Goal: Transaction & Acquisition: Purchase product/service

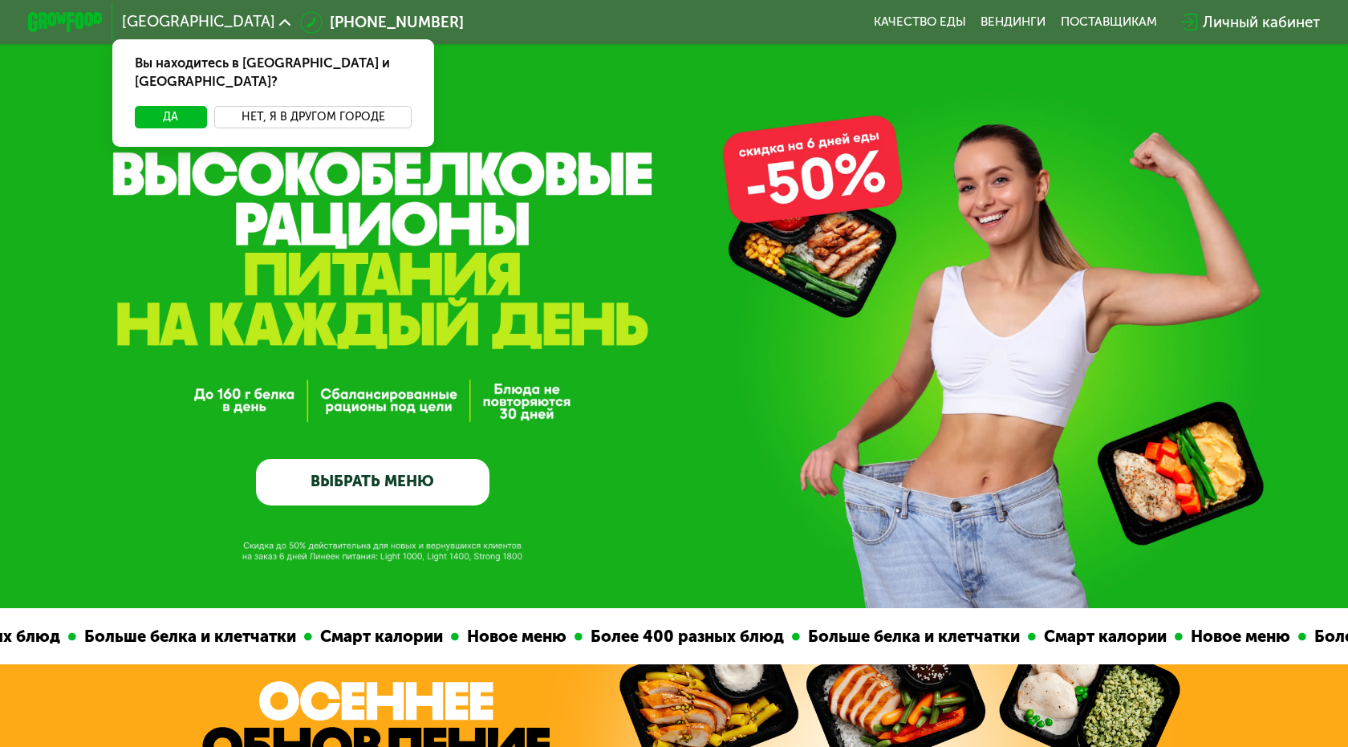
click at [270, 106] on button "Нет, я в другом городе" at bounding box center [312, 117] width 197 height 22
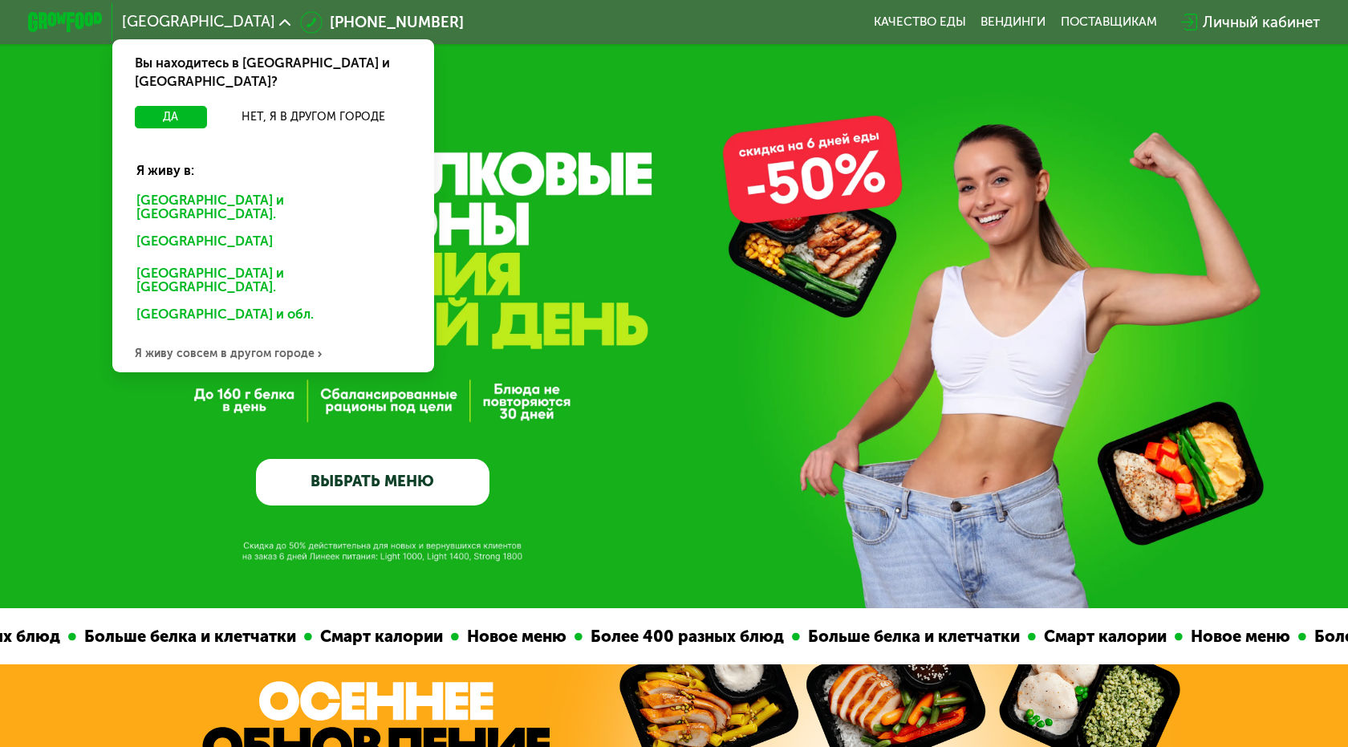
click at [279, 188] on div "Санкт-Петербурге и обл." at bounding box center [273, 207] width 299 height 39
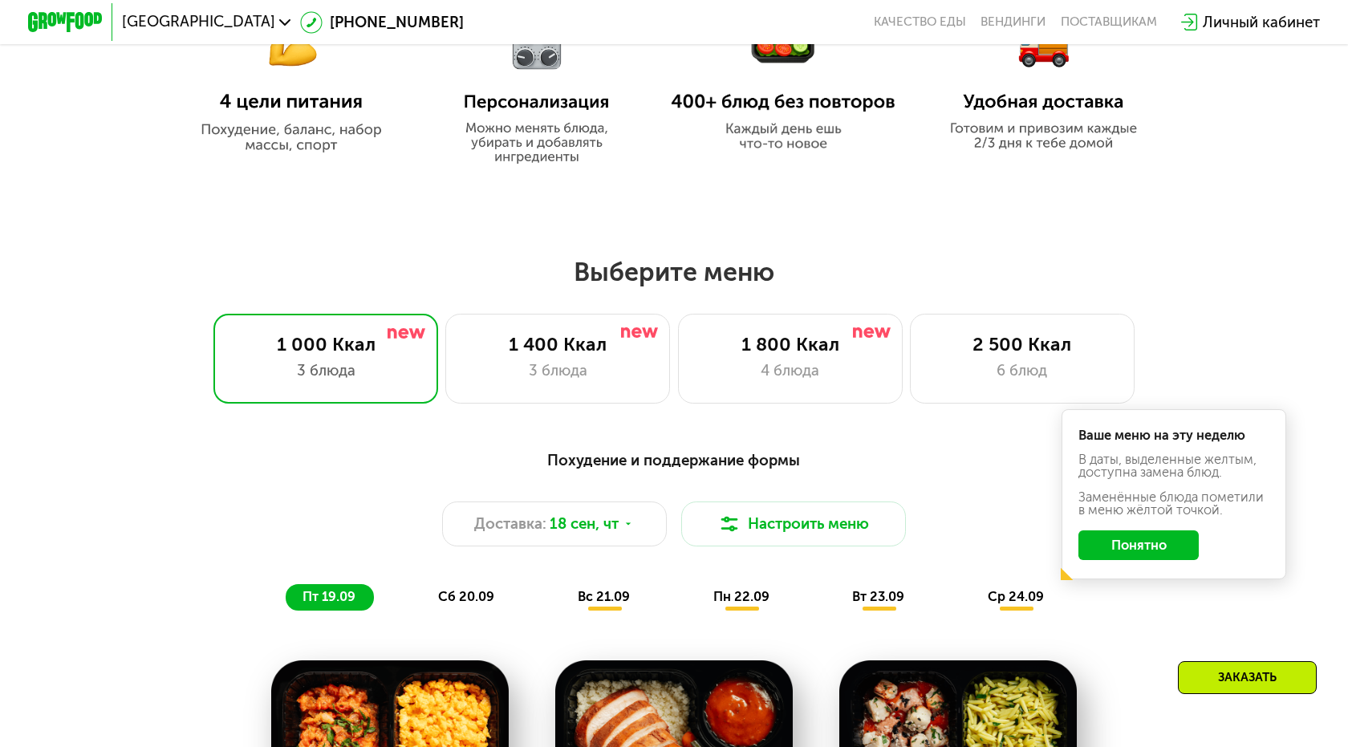
scroll to position [974, 0]
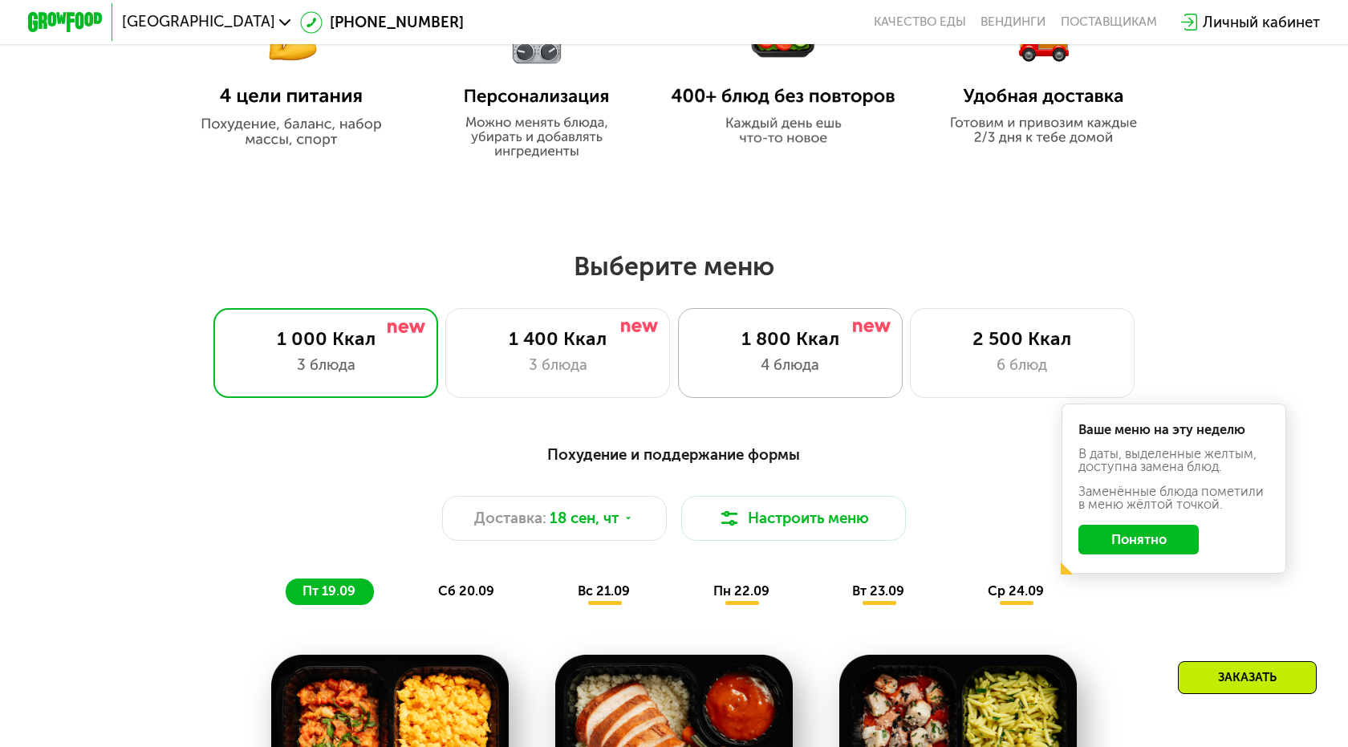
click at [856, 373] on div "4 блюда" at bounding box center [789, 365] width 185 height 22
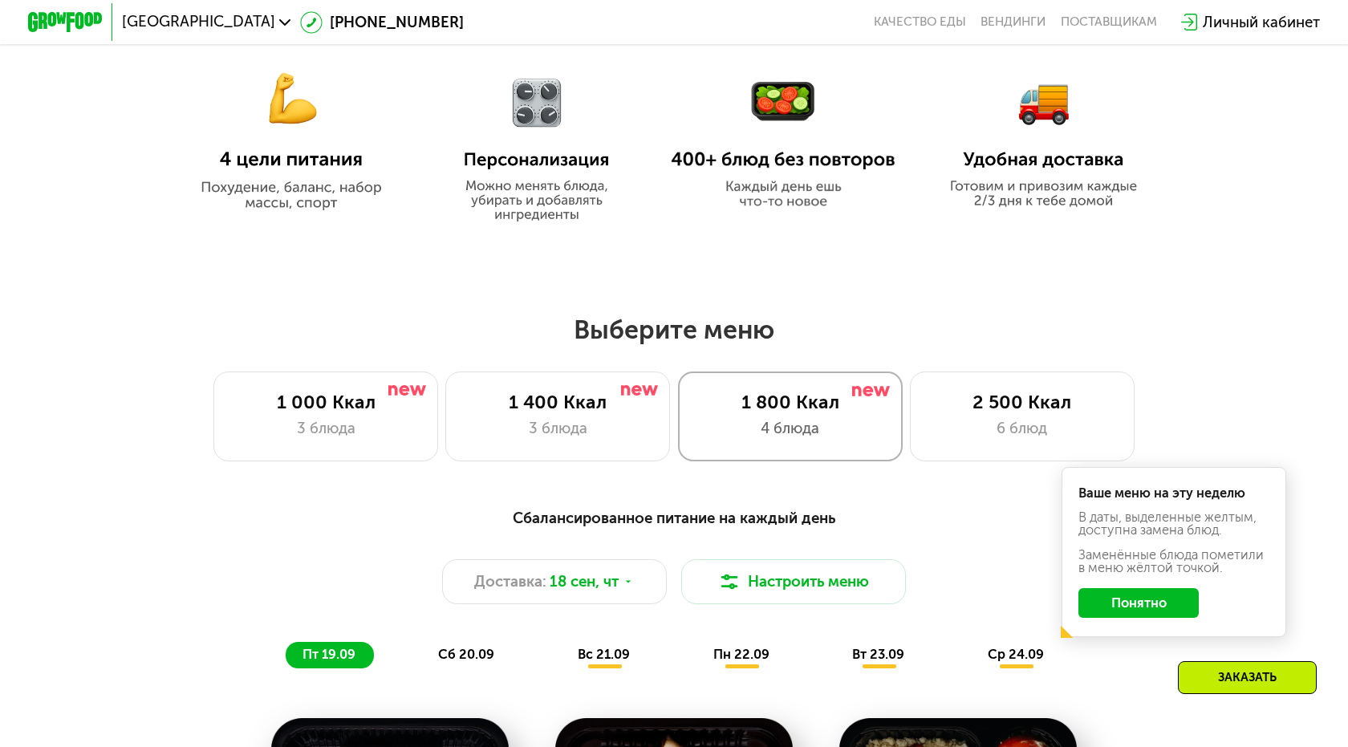
scroll to position [913, 0]
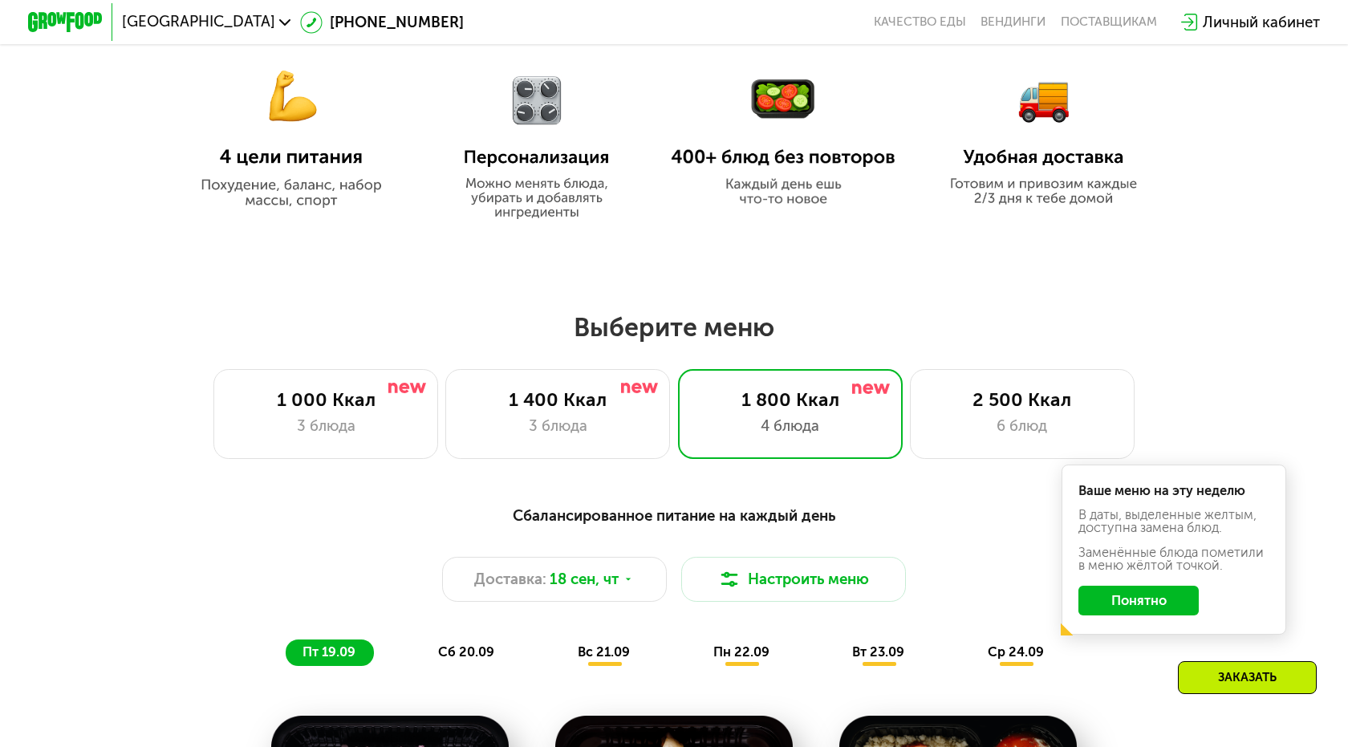
click at [1131, 609] on button "Понятно" at bounding box center [1138, 601] width 121 height 30
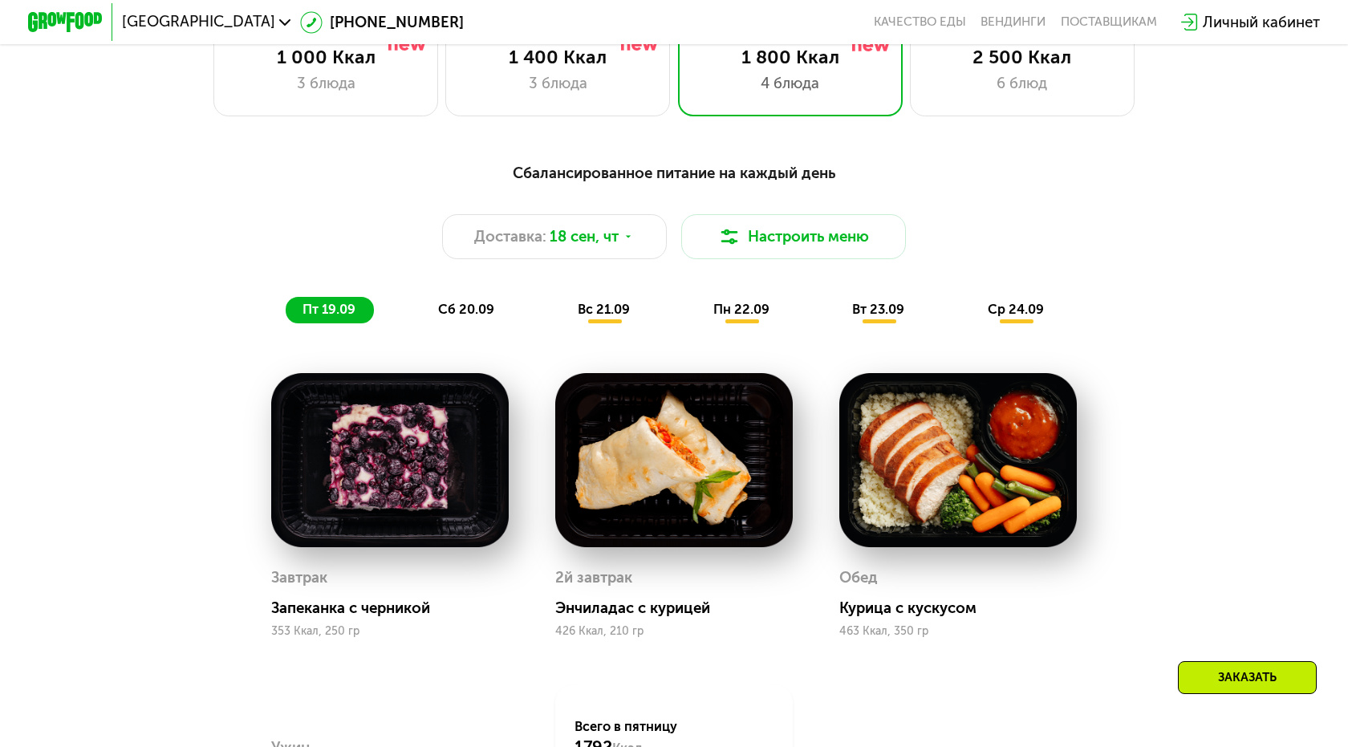
scroll to position [1225, 0]
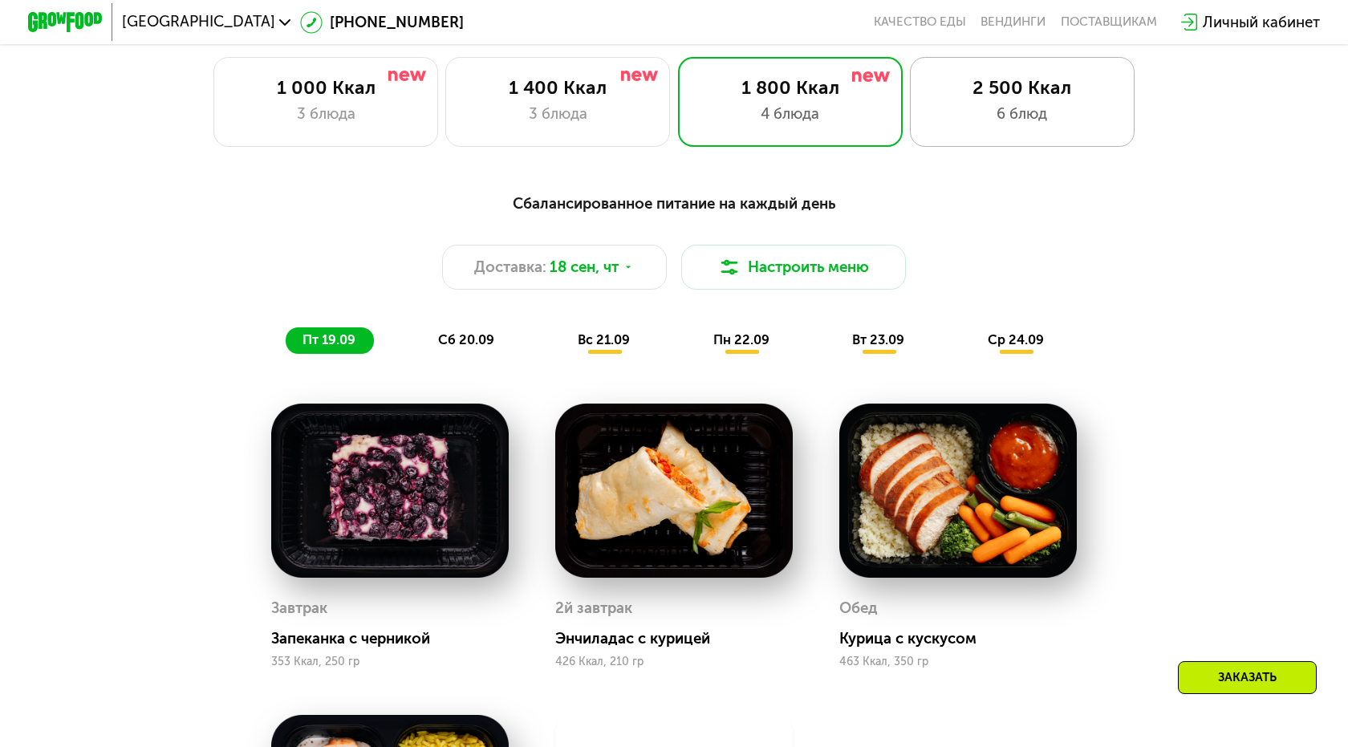
click at [950, 126] on div "2 500 Ккал 6 блюд" at bounding box center [1022, 102] width 225 height 90
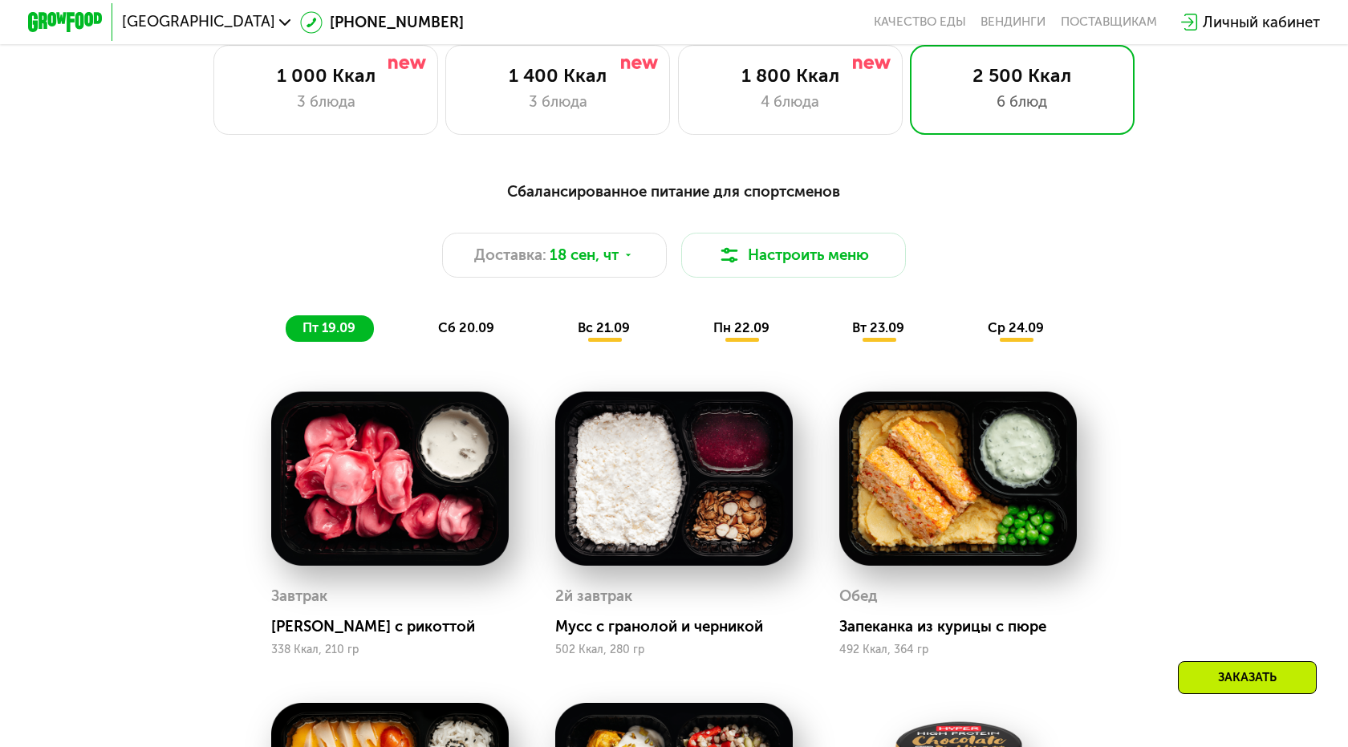
scroll to position [1185, 0]
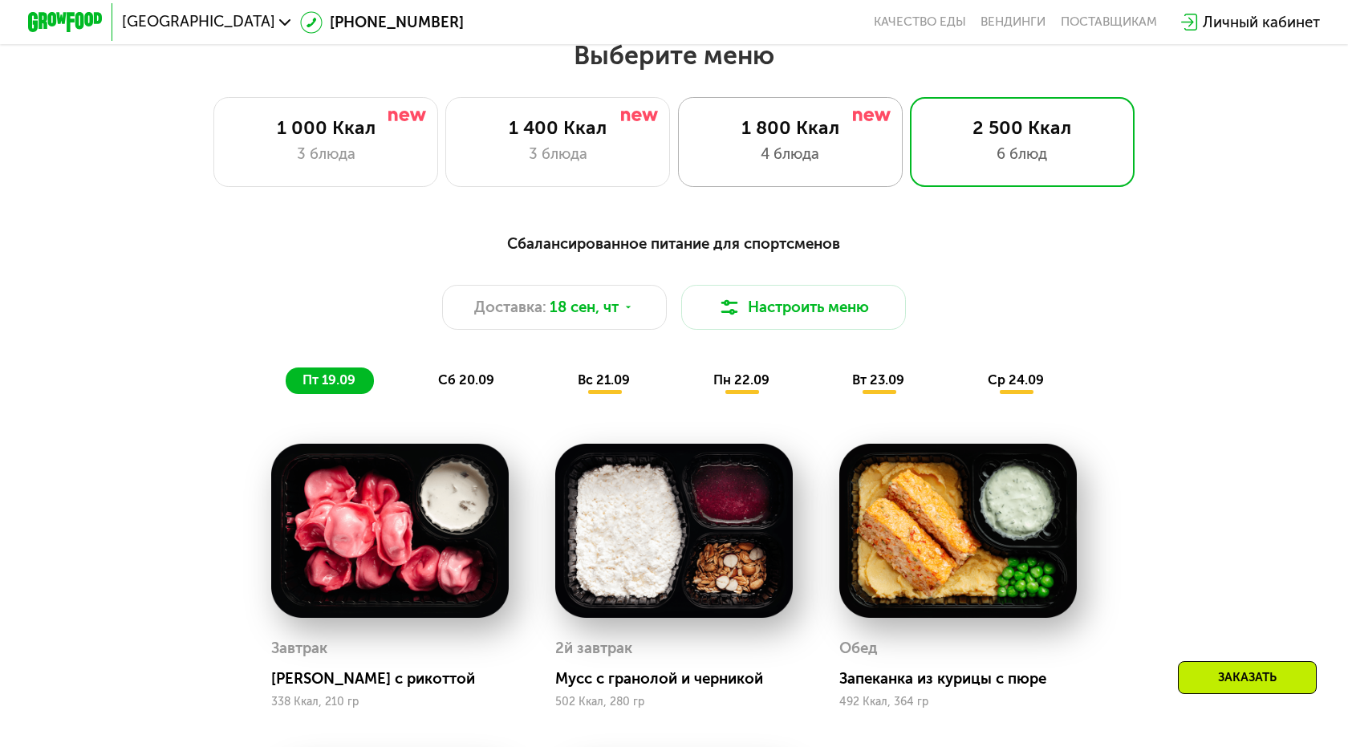
click at [845, 135] on div "1 800 Ккал" at bounding box center [789, 127] width 185 height 22
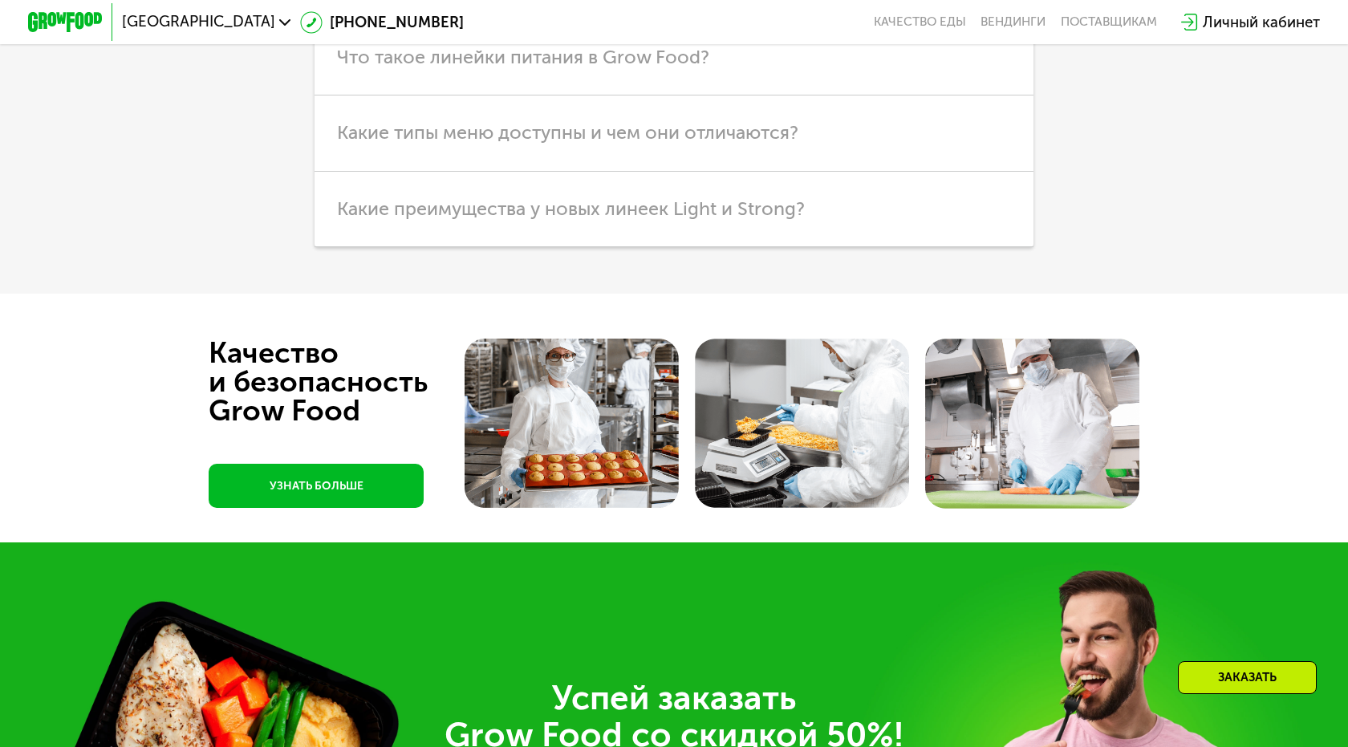
scroll to position [5095, 0]
